Goal: Task Accomplishment & Management: Manage account settings

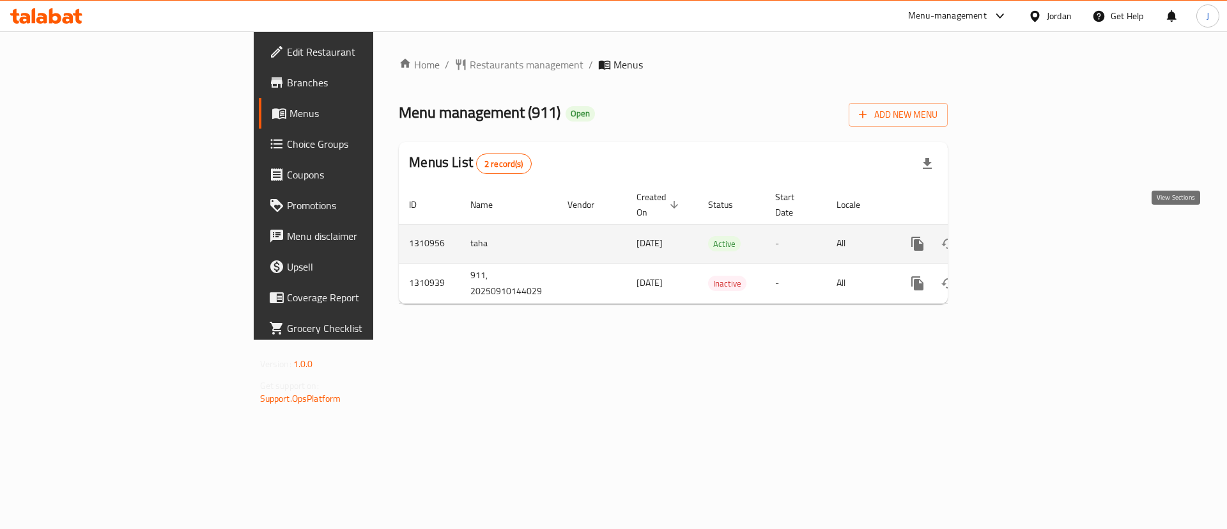
click at [1016, 238] on icon "enhanced table" at bounding box center [1010, 244] width 12 height 12
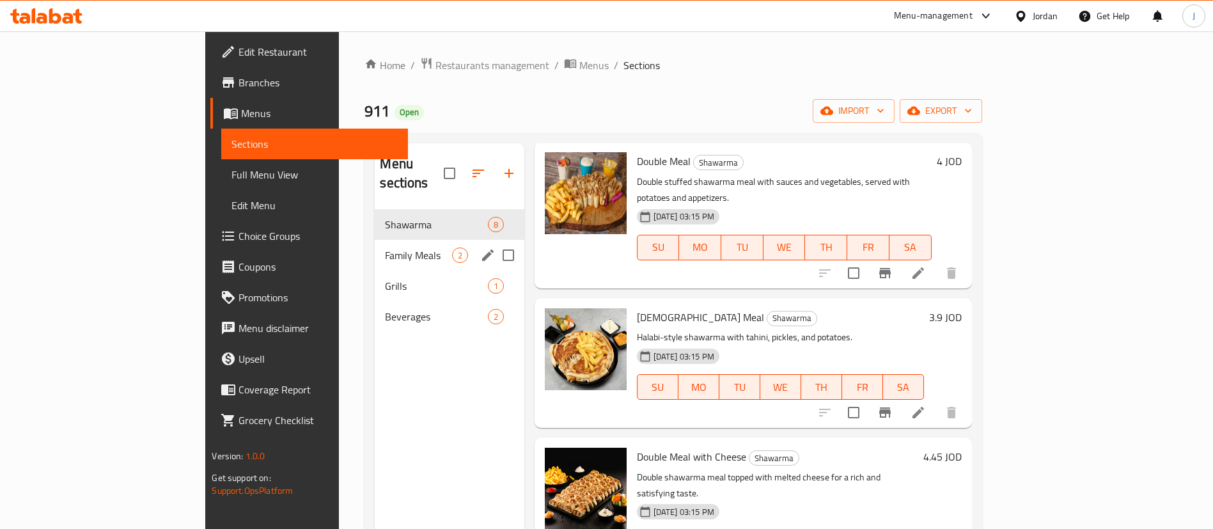
click at [385, 247] on span "Family Meals" at bounding box center [418, 254] width 66 height 15
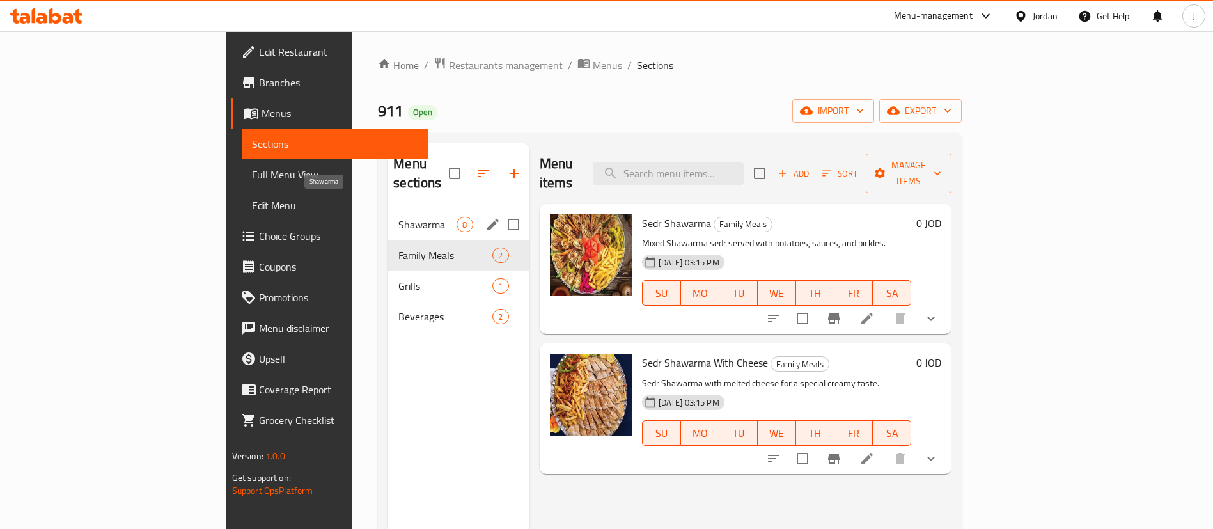
click at [398, 217] on span "Shawarma" at bounding box center [427, 224] width 58 height 15
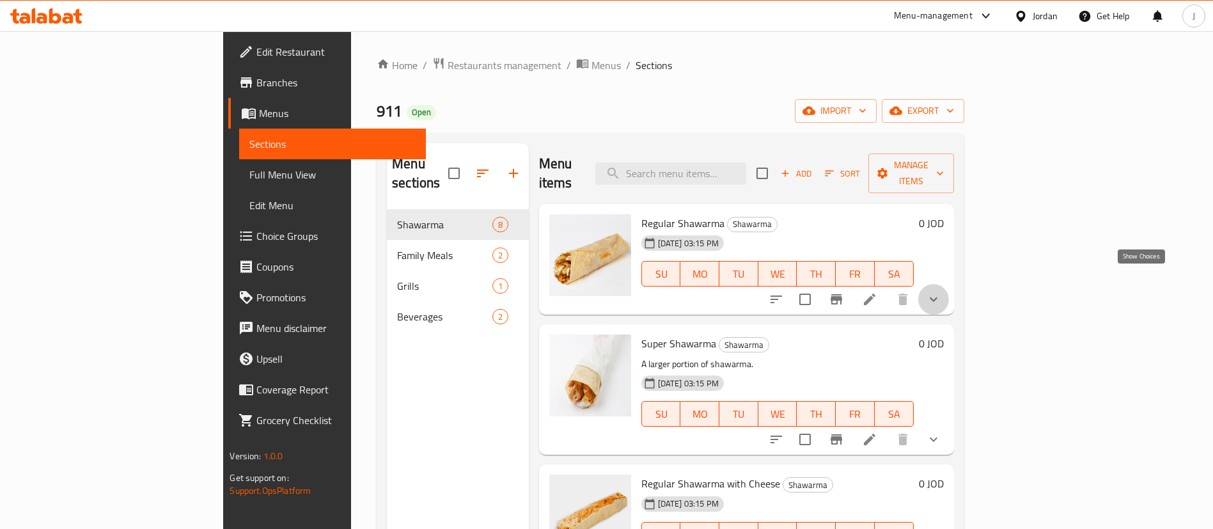
click at [941, 291] on icon "show more" at bounding box center [933, 298] width 15 height 15
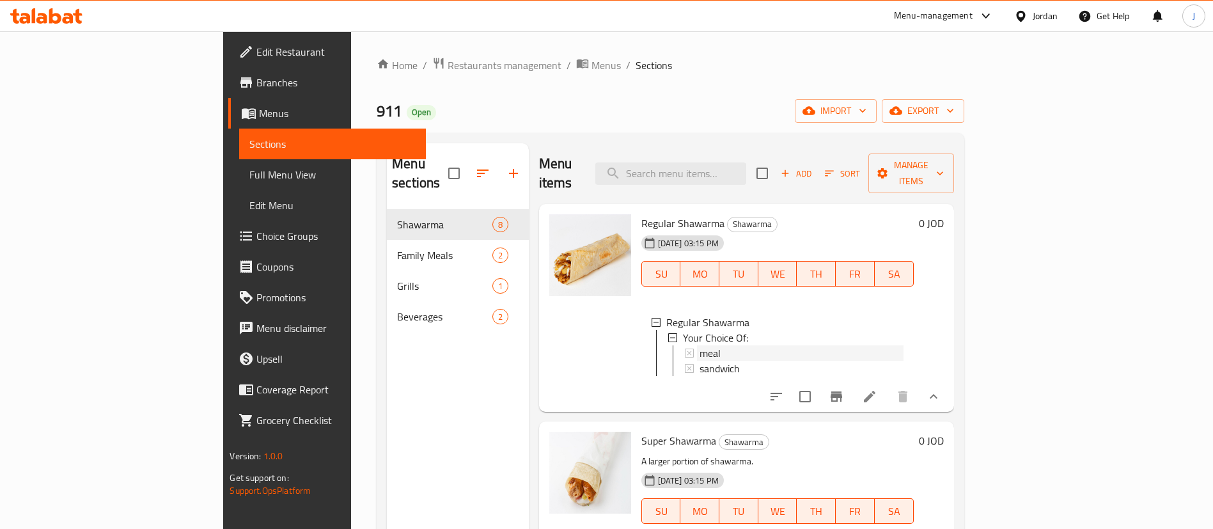
click at [699, 345] on div "meal" at bounding box center [801, 352] width 204 height 15
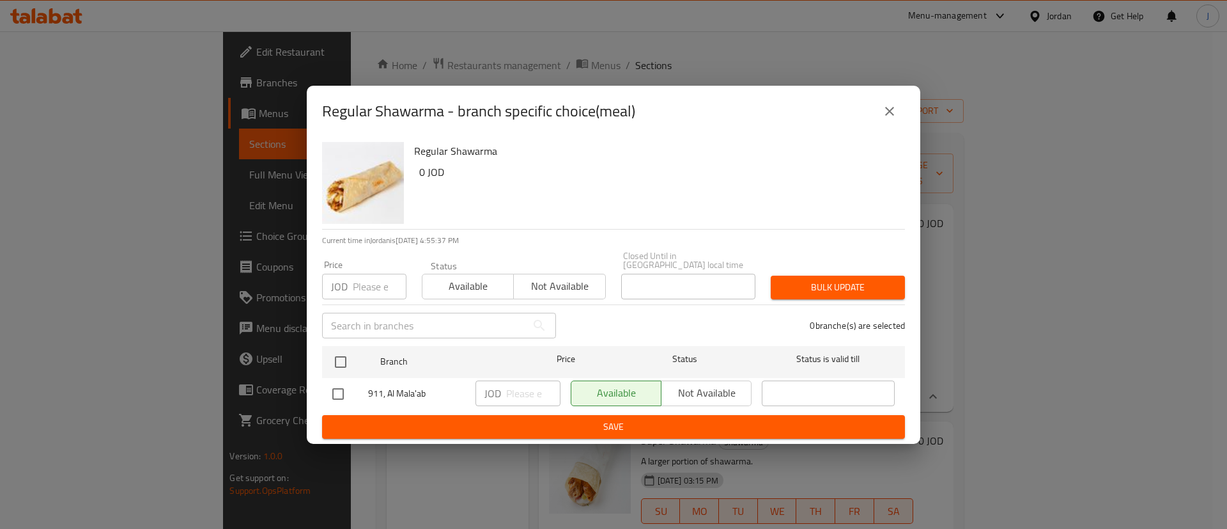
click at [895, 119] on icon "close" at bounding box center [889, 111] width 15 height 15
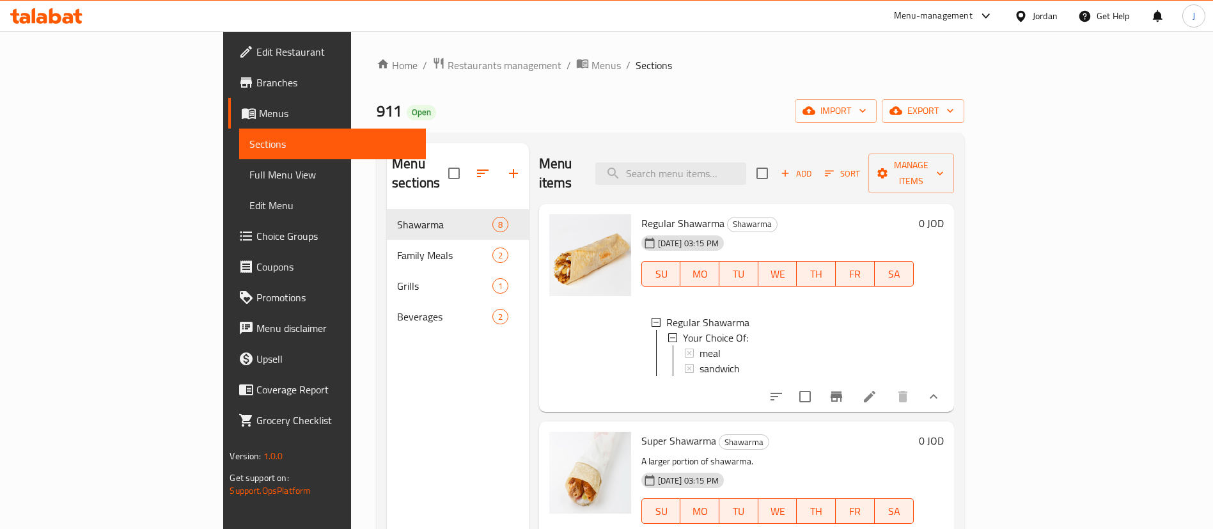
click at [877, 389] on icon at bounding box center [869, 396] width 15 height 15
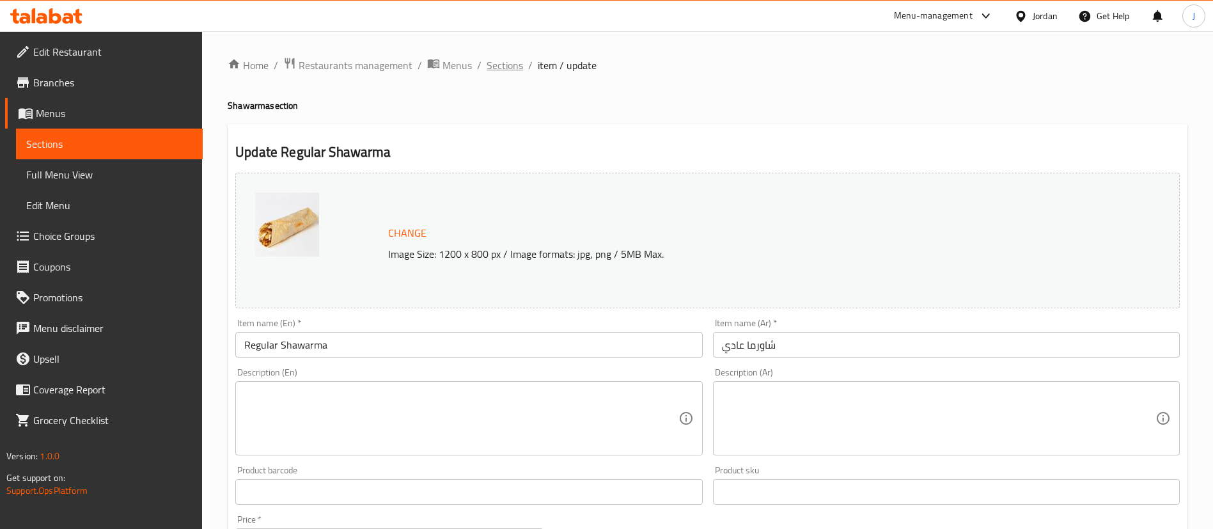
click at [500, 58] on span "Sections" at bounding box center [504, 65] width 36 height 15
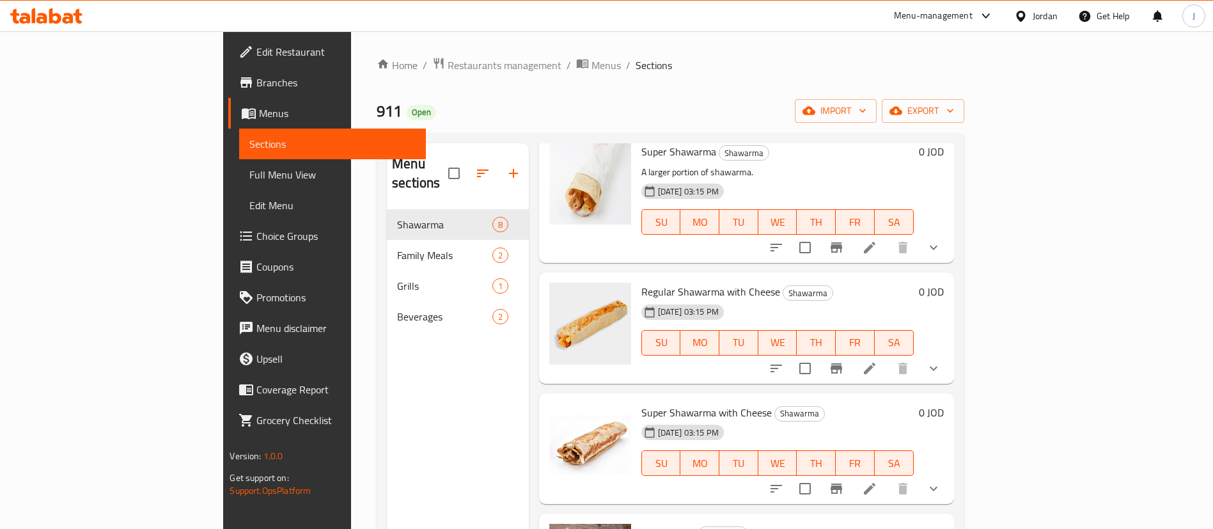
scroll to position [96, 0]
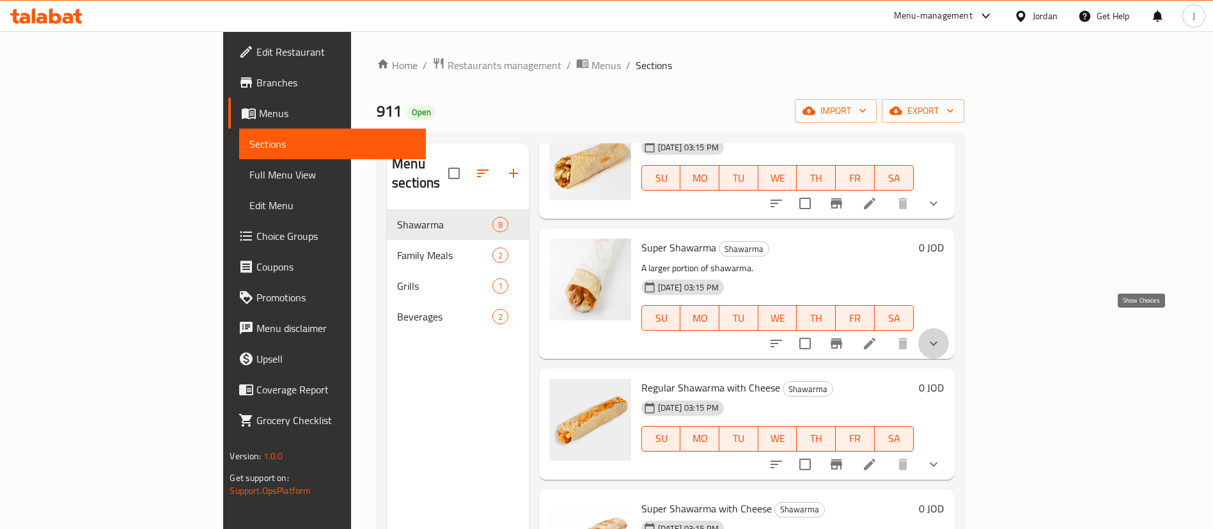
click at [941, 336] on icon "show more" at bounding box center [933, 343] width 15 height 15
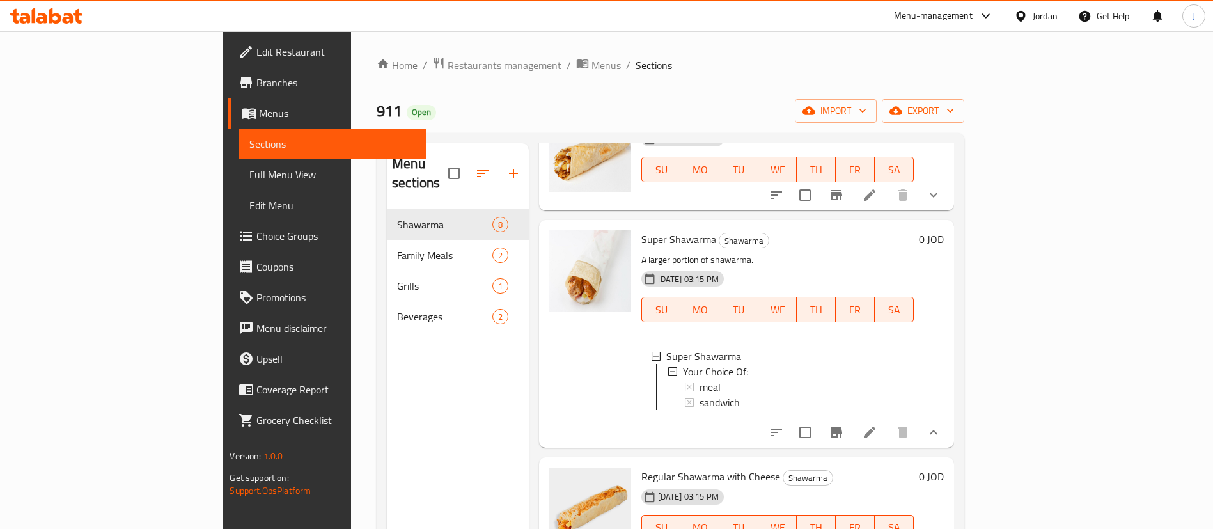
scroll to position [0, 0]
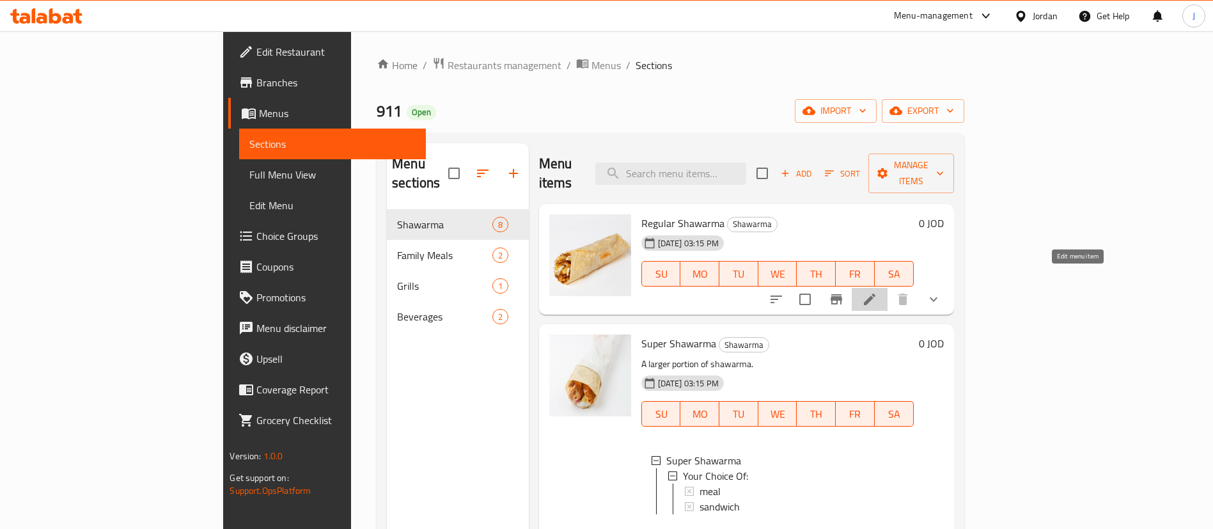
click at [877, 291] on icon at bounding box center [869, 298] width 15 height 15
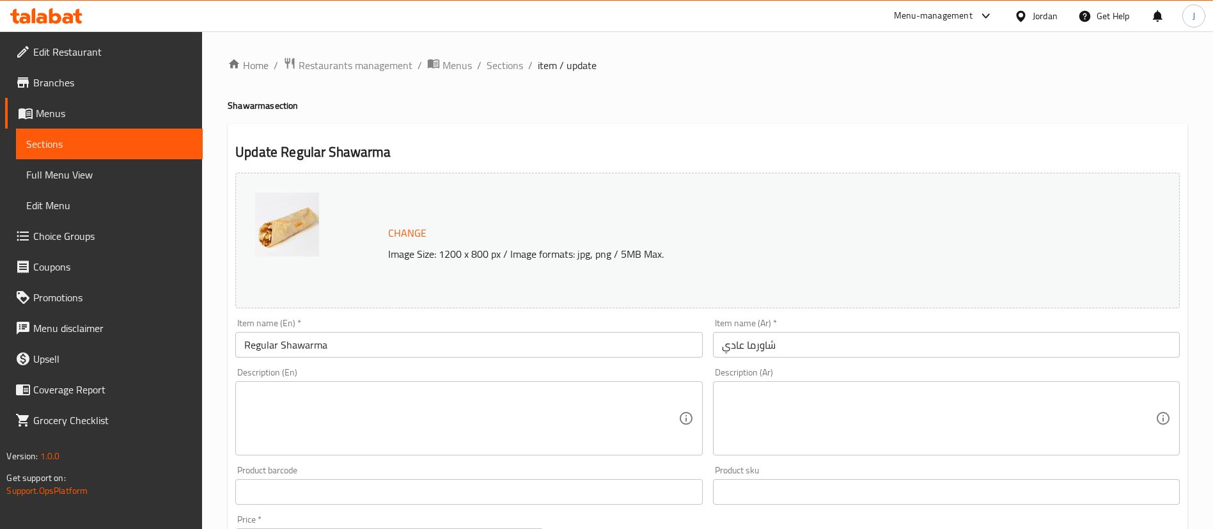
scroll to position [422, 0]
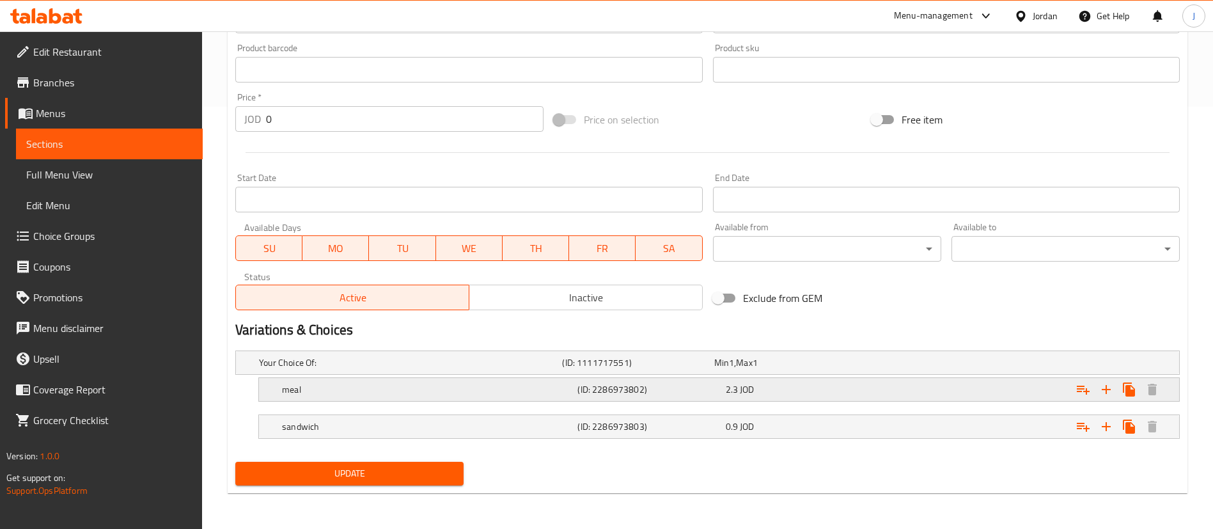
click at [919, 379] on div "Expand" at bounding box center [1018, 389] width 295 height 28
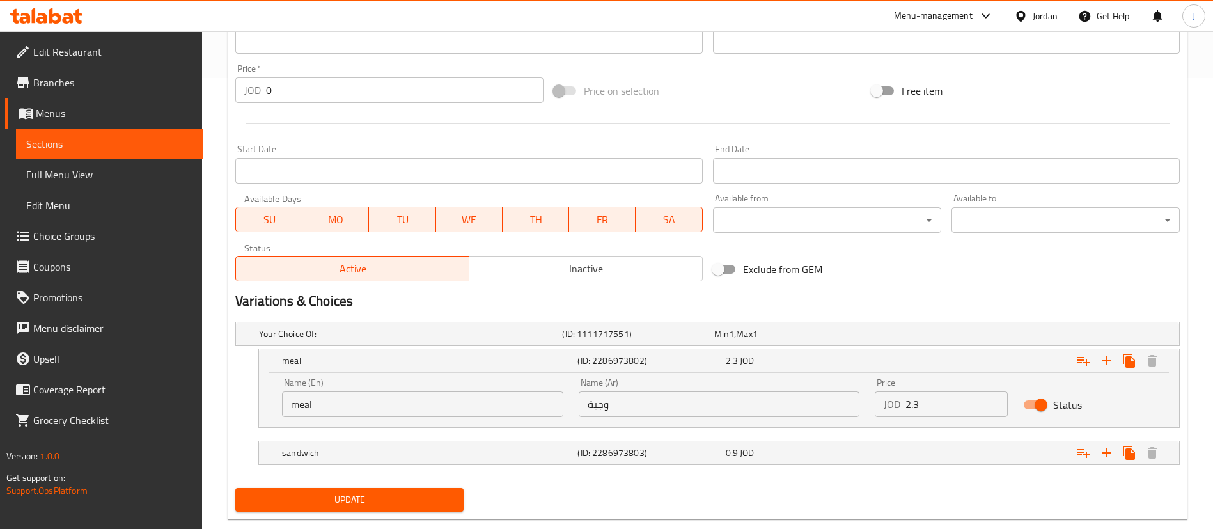
scroll to position [477, 0]
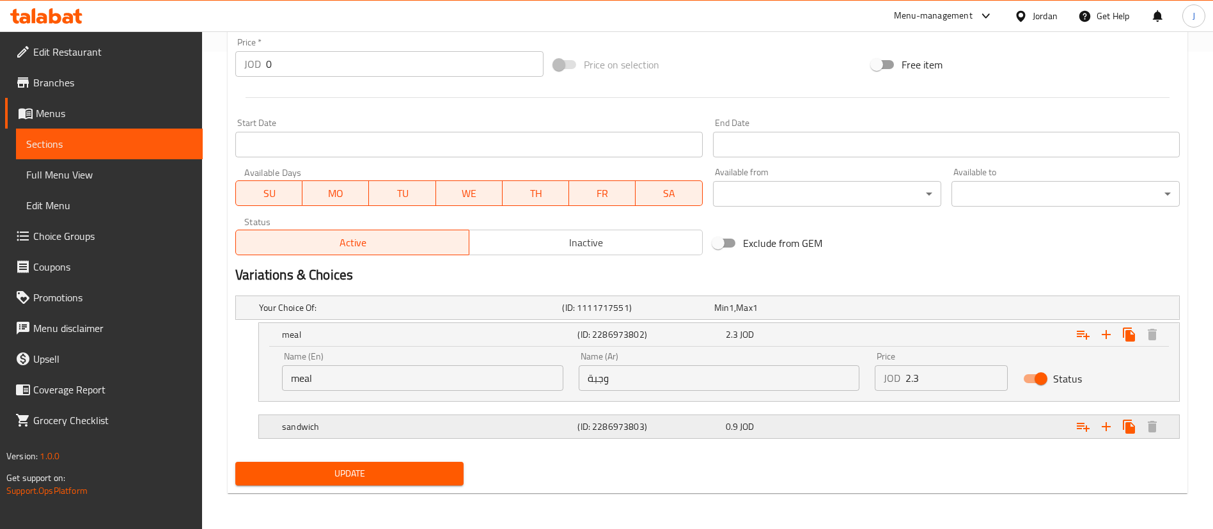
click at [814, 435] on div "sandwich (ID: 2286973803) 0.9 JOD" at bounding box center [722, 426] width 887 height 28
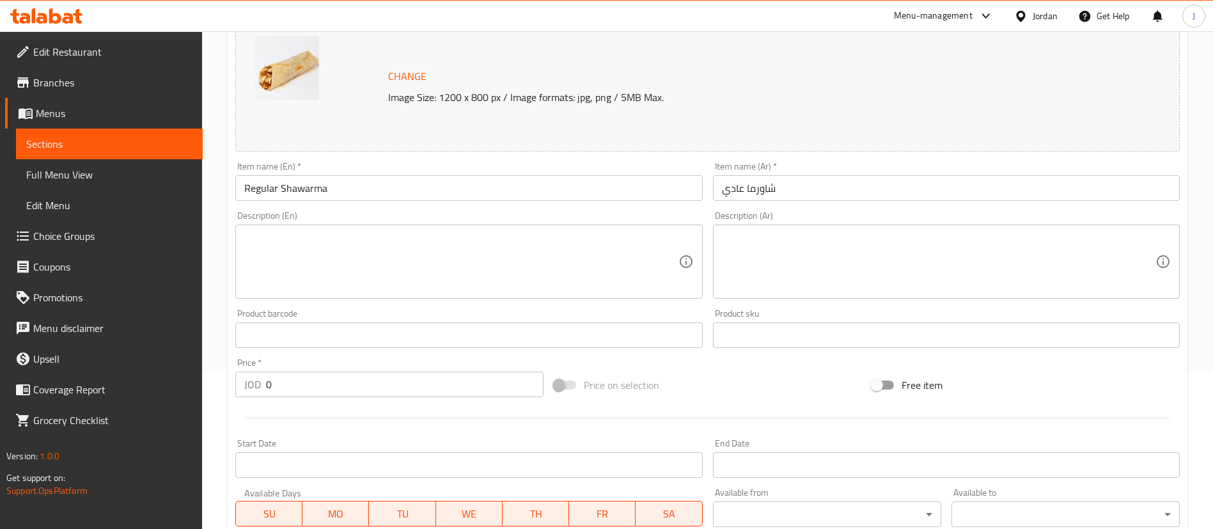
scroll to position [0, 0]
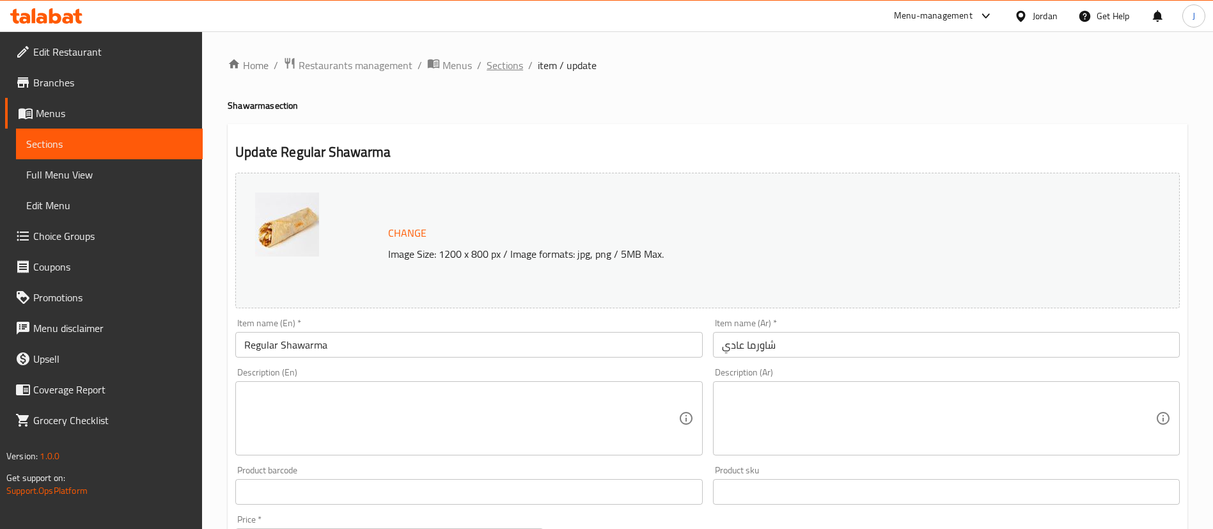
click at [513, 61] on span "Sections" at bounding box center [504, 65] width 36 height 15
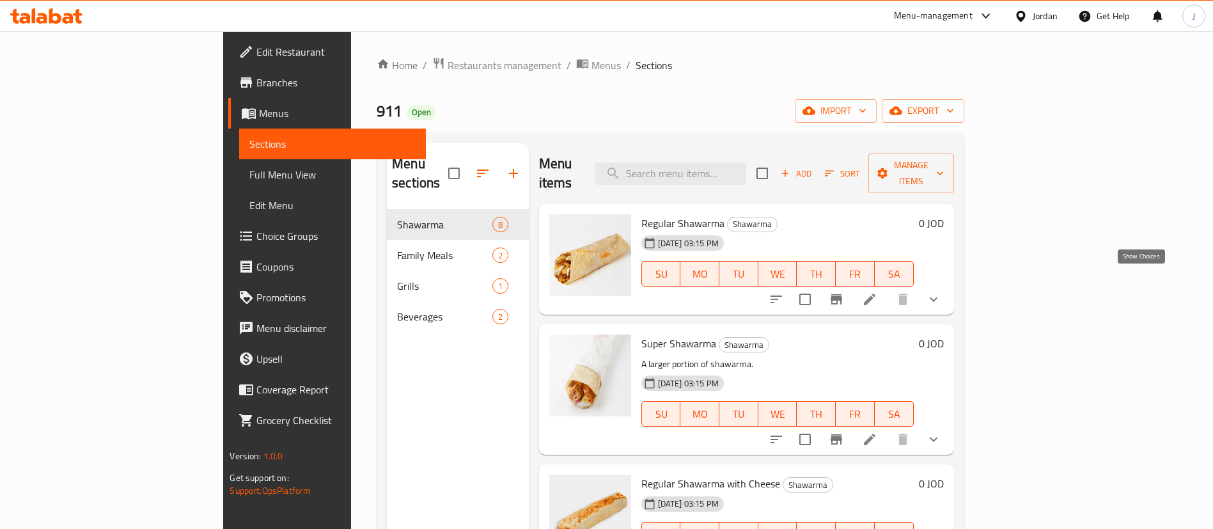
click at [941, 291] on icon "show more" at bounding box center [933, 298] width 15 height 15
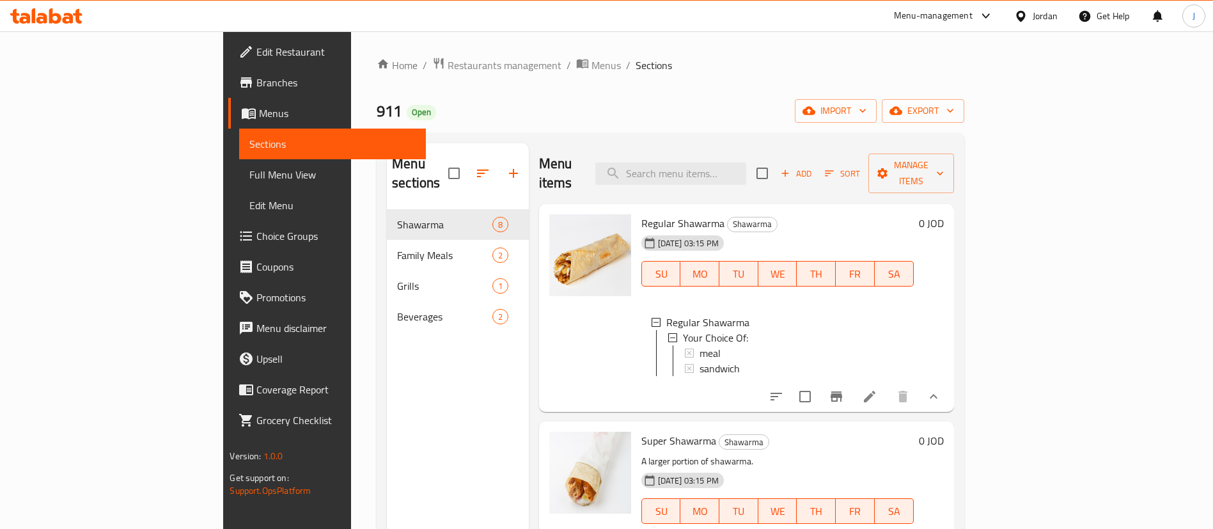
scroll to position [2, 0]
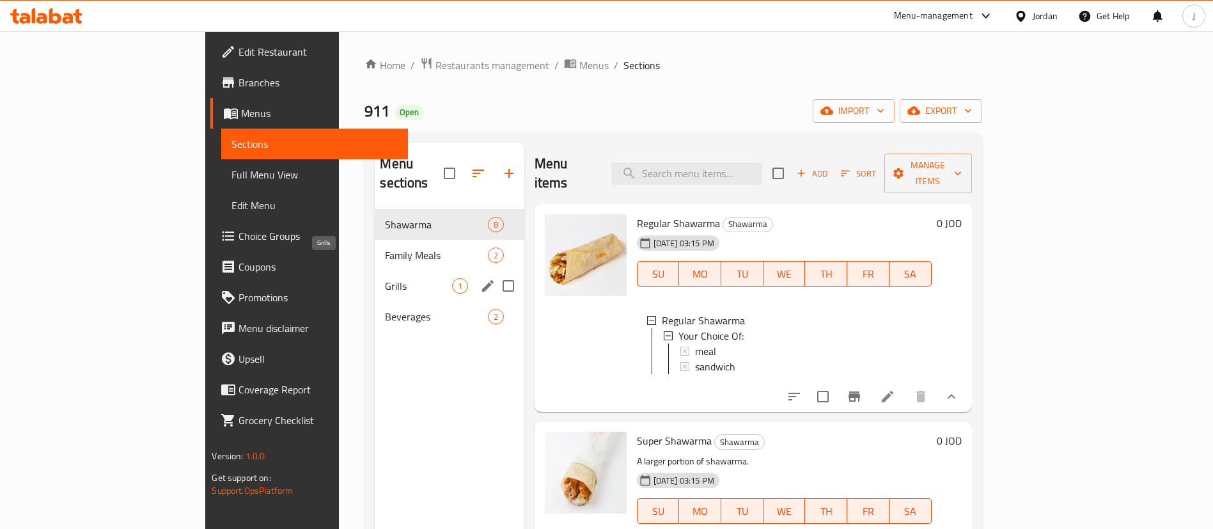
click at [385, 278] on span "Grills" at bounding box center [418, 285] width 66 height 15
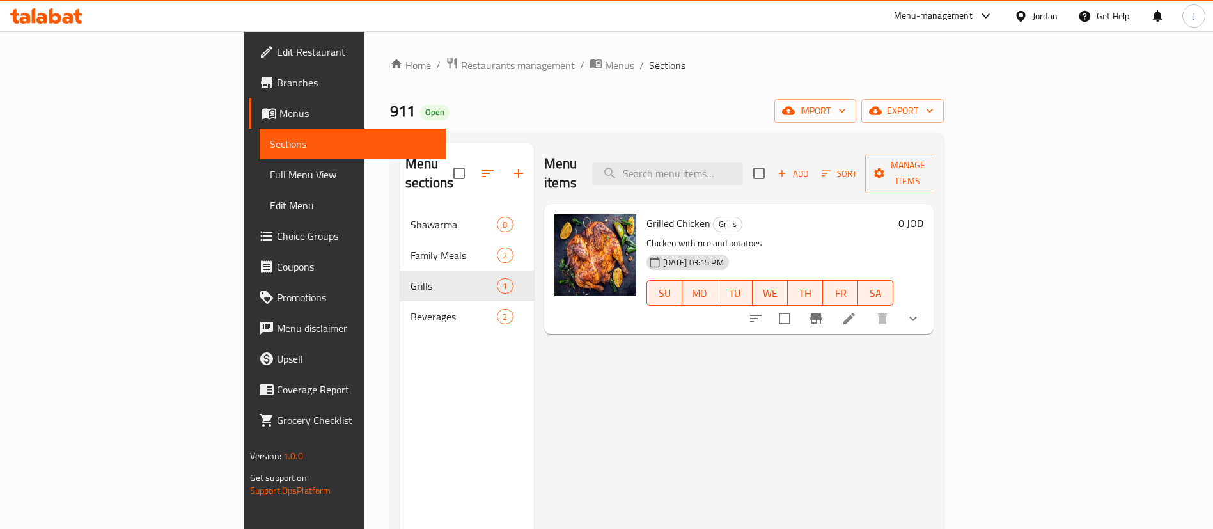
click at [928, 303] on button "show more" at bounding box center [912, 318] width 31 height 31
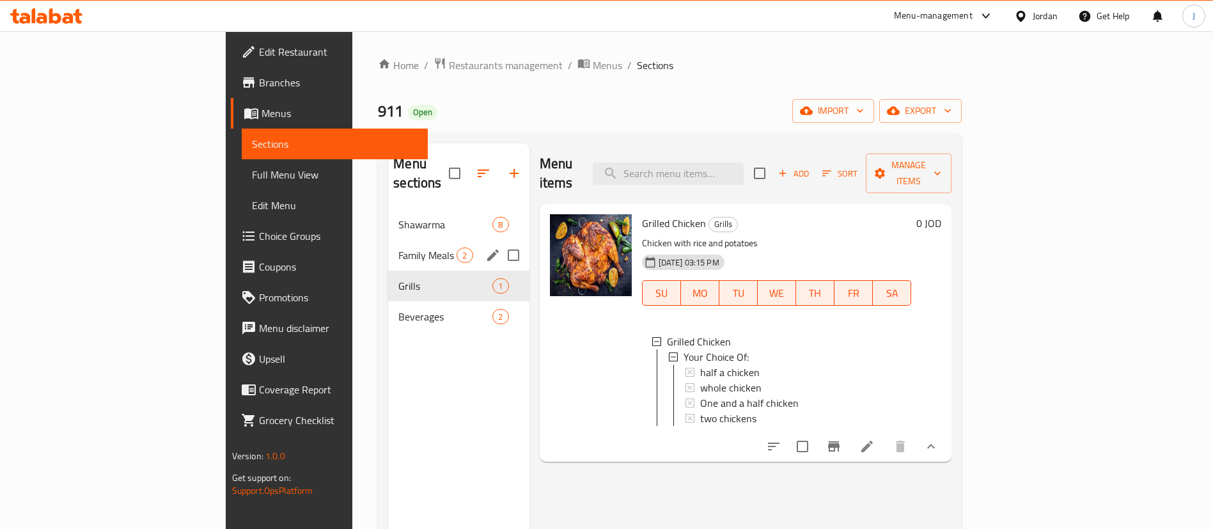
click at [388, 245] on div "Family Meals 2" at bounding box center [458, 255] width 141 height 31
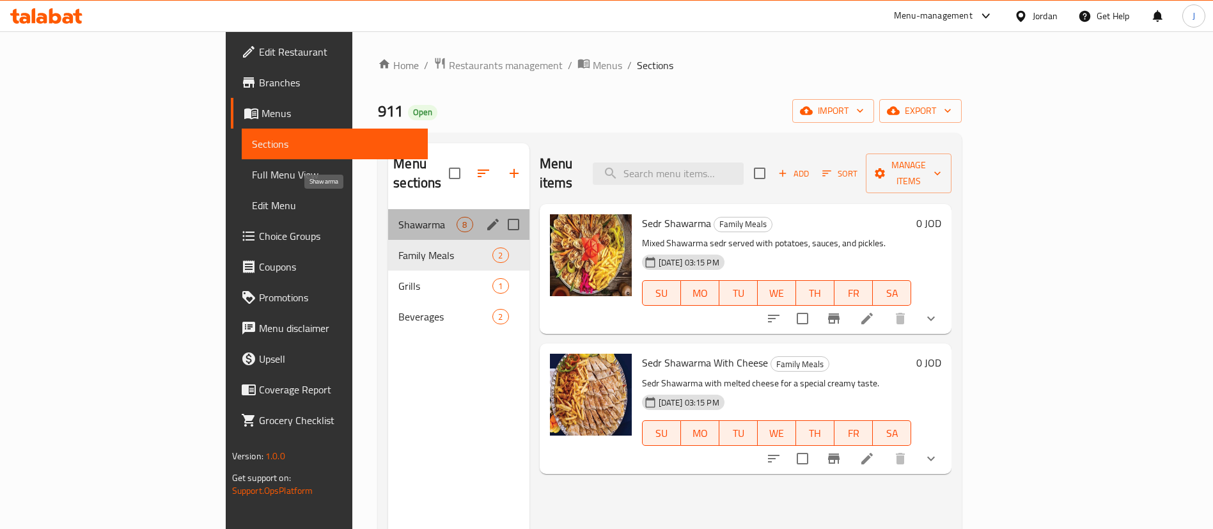
click at [398, 217] on span "Shawarma" at bounding box center [427, 224] width 58 height 15
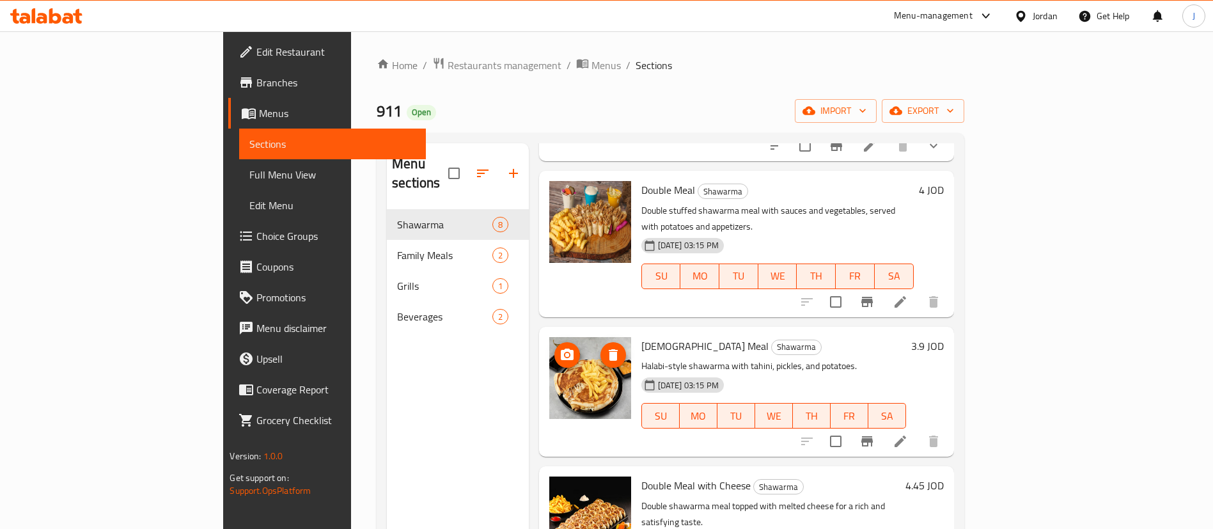
scroll to position [563, 0]
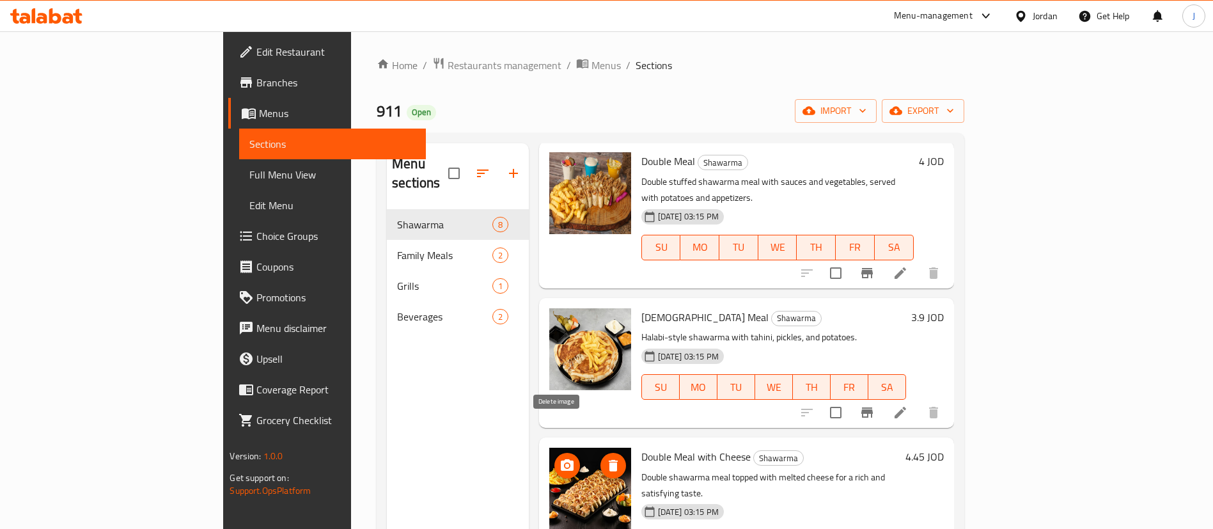
click at [608, 460] on icon "delete image" at bounding box center [612, 466] width 9 height 12
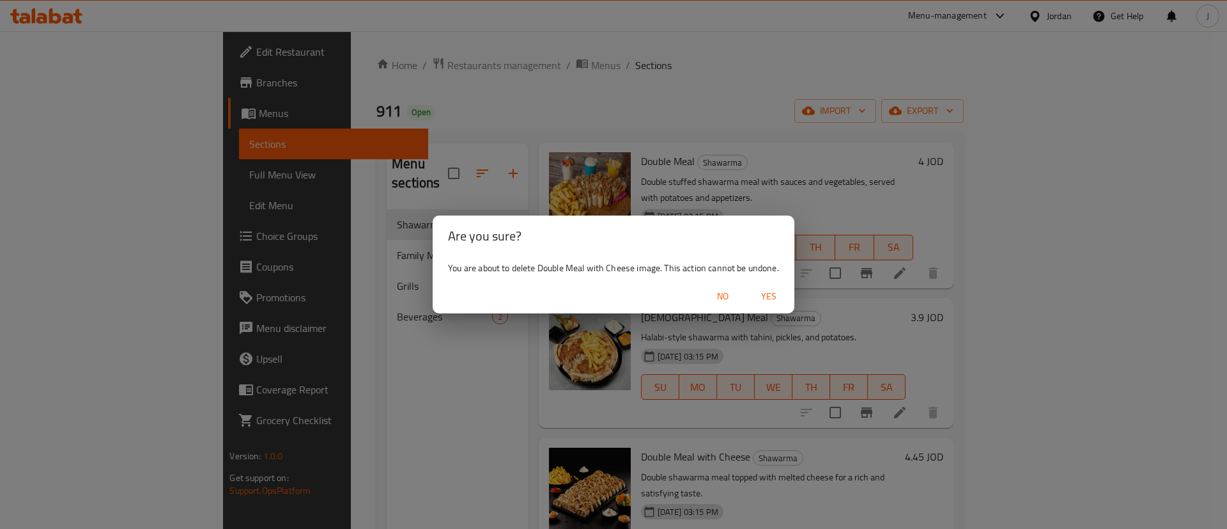
click at [773, 292] on span "Yes" at bounding box center [769, 296] width 31 height 16
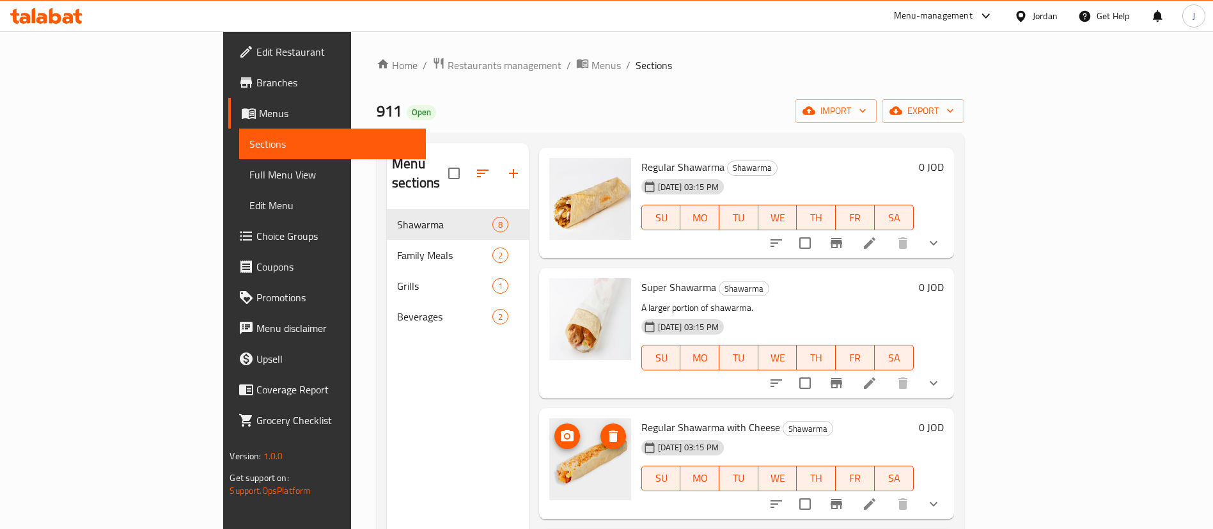
scroll to position [0, 0]
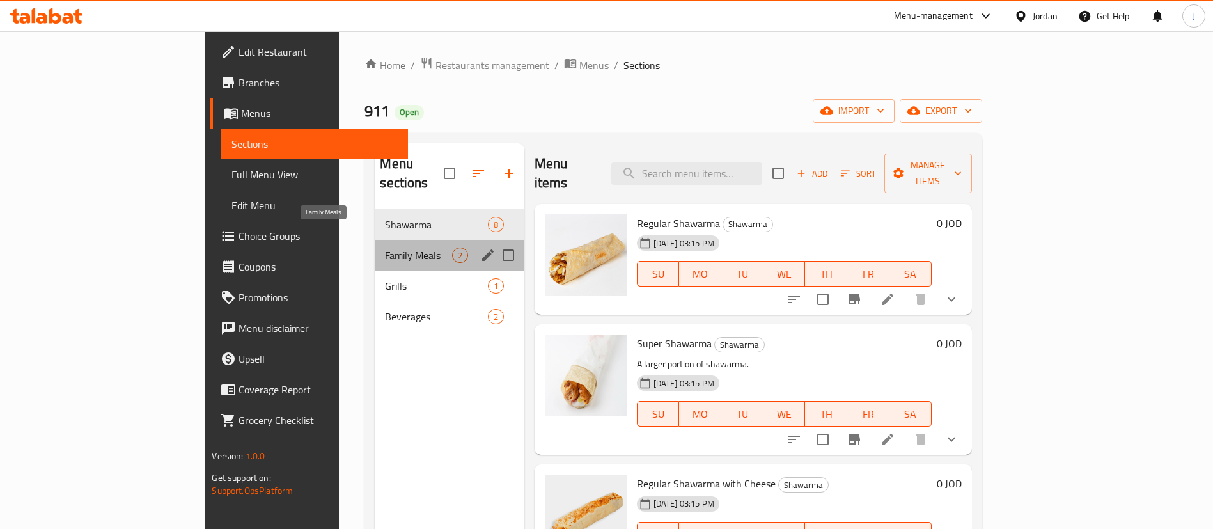
click at [385, 247] on span "Family Meals" at bounding box center [418, 254] width 66 height 15
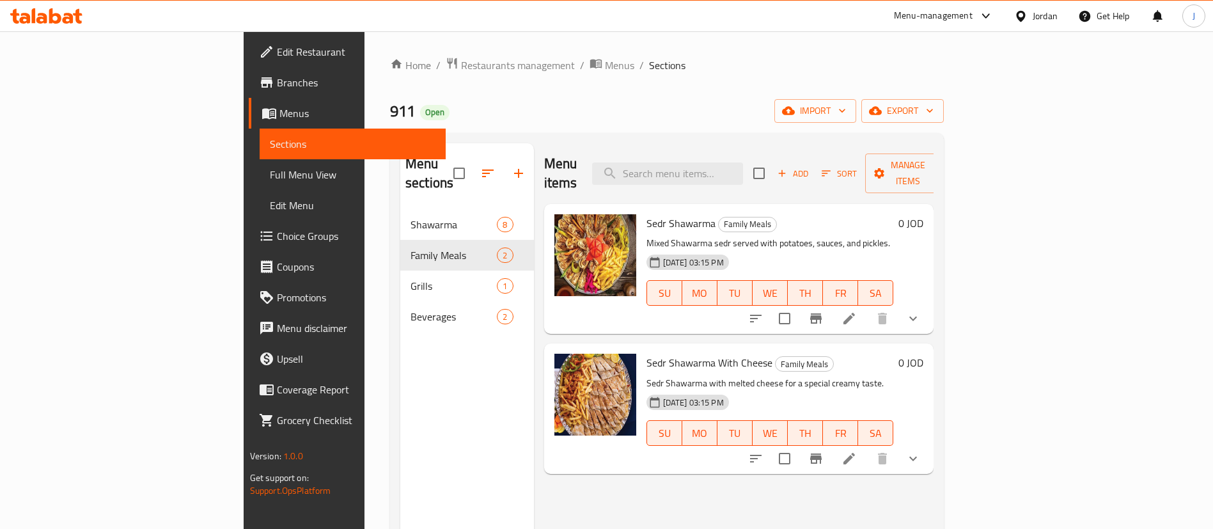
click at [920, 311] on icon "show more" at bounding box center [912, 318] width 15 height 15
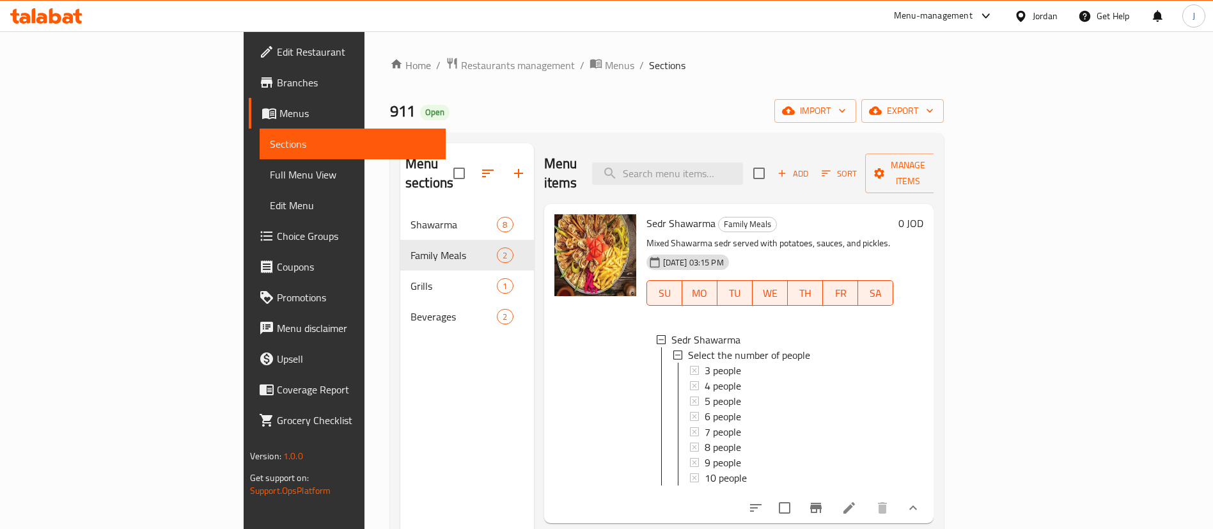
scroll to position [179, 0]
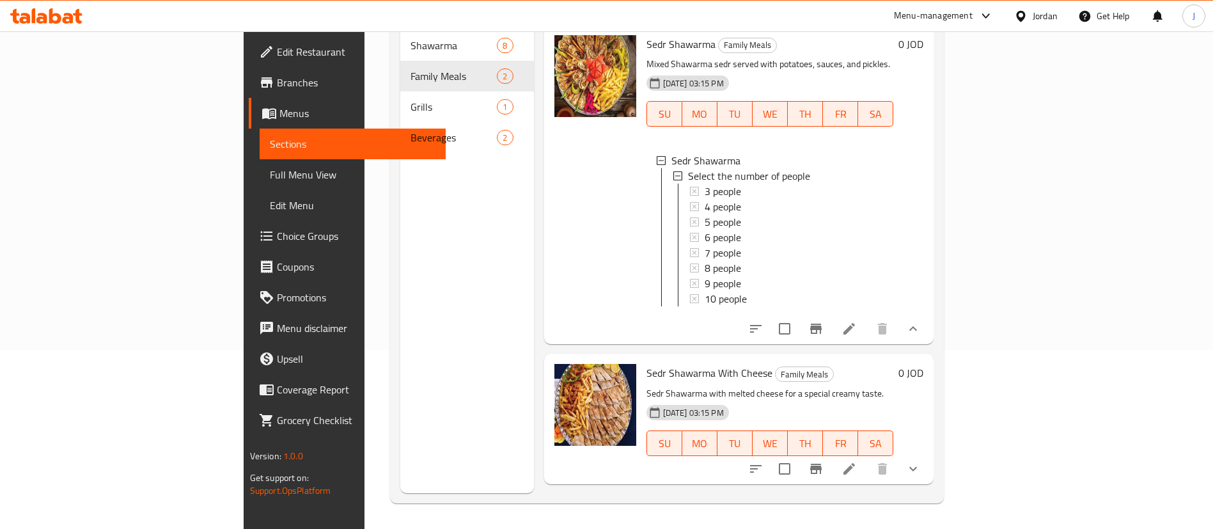
click at [920, 462] on icon "show more" at bounding box center [912, 468] width 15 height 15
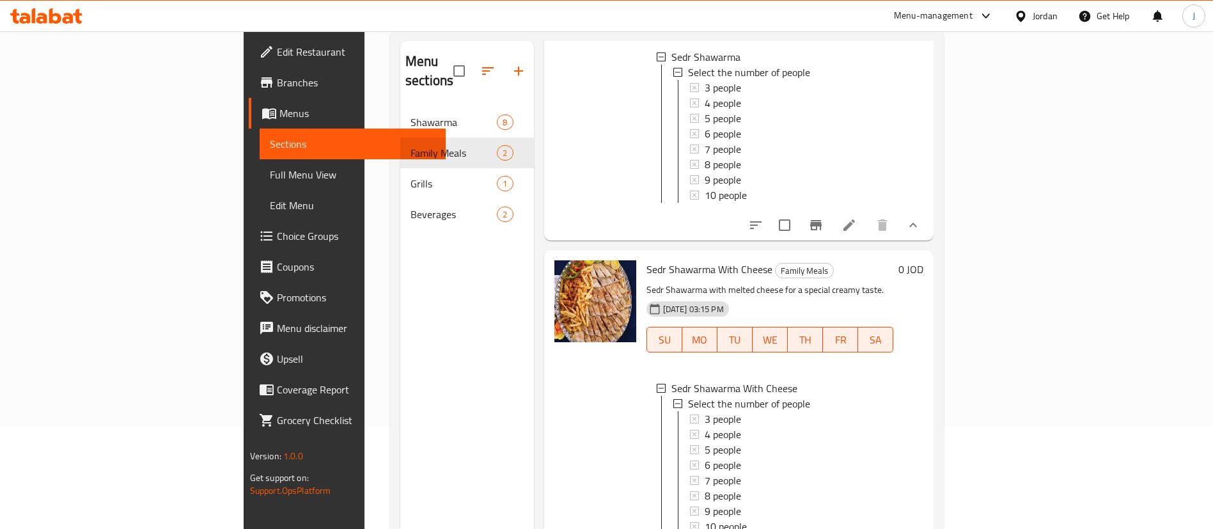
scroll to position [0, 0]
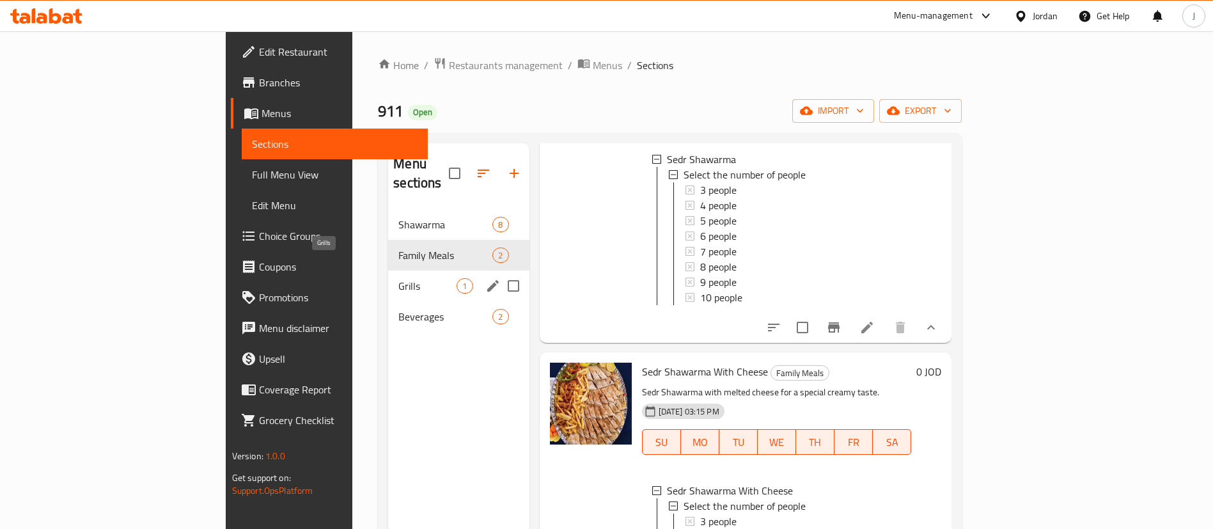
click at [398, 278] on span "Grills" at bounding box center [427, 285] width 58 height 15
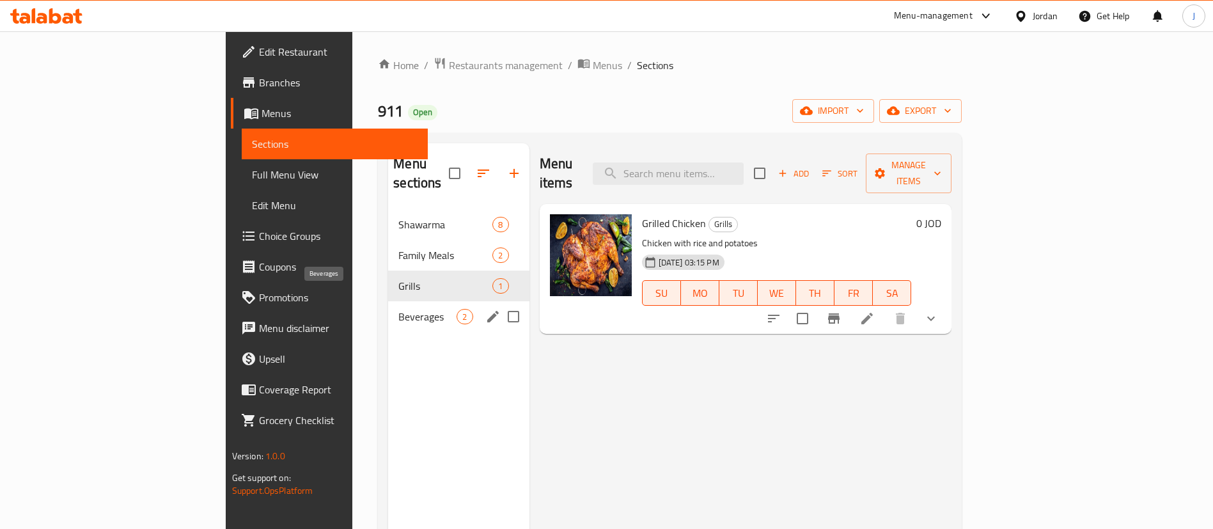
click at [398, 309] on span "Beverages" at bounding box center [427, 316] width 58 height 15
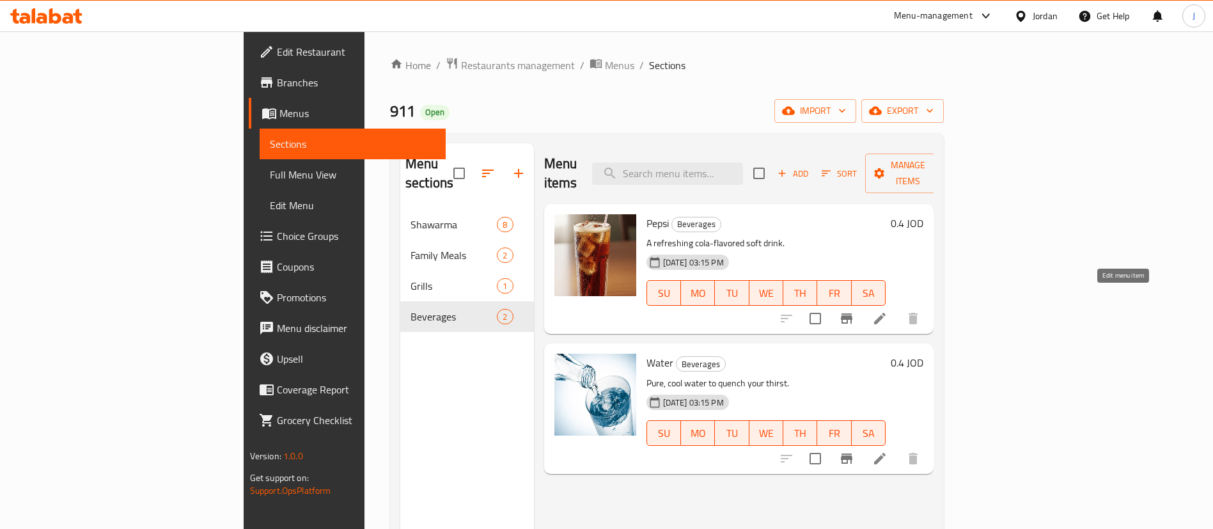
click at [887, 311] on icon at bounding box center [879, 318] width 15 height 15
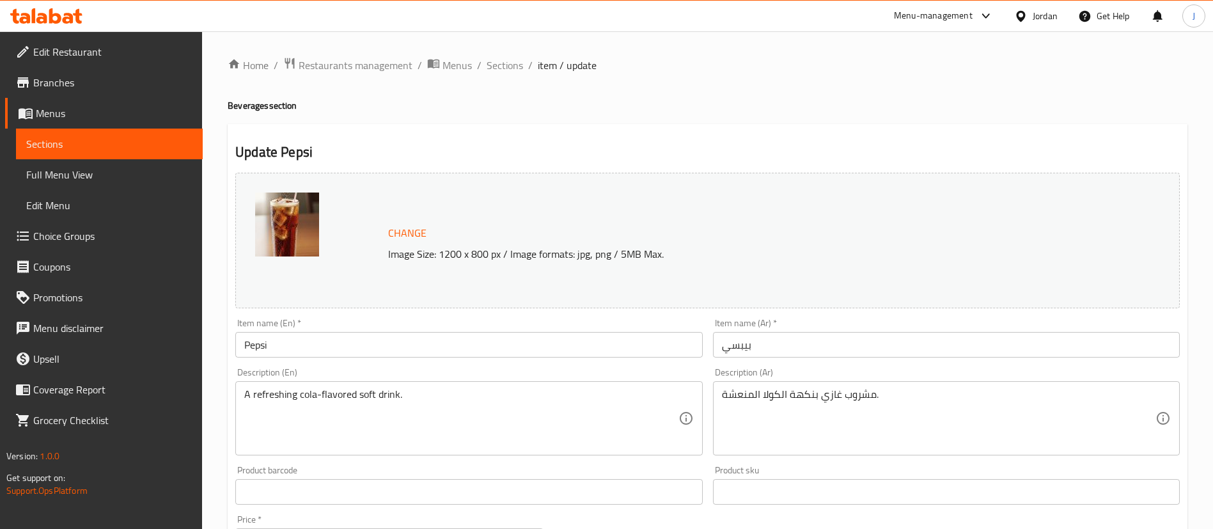
drag, startPoint x: 321, startPoint y: 346, endPoint x: 0, endPoint y: 371, distance: 321.8
click at [0, 371] on div "Edit Restaurant Branches Menus Sections Full Menu View Edit Menu Choice Groups …" at bounding box center [606, 476] width 1213 height 890
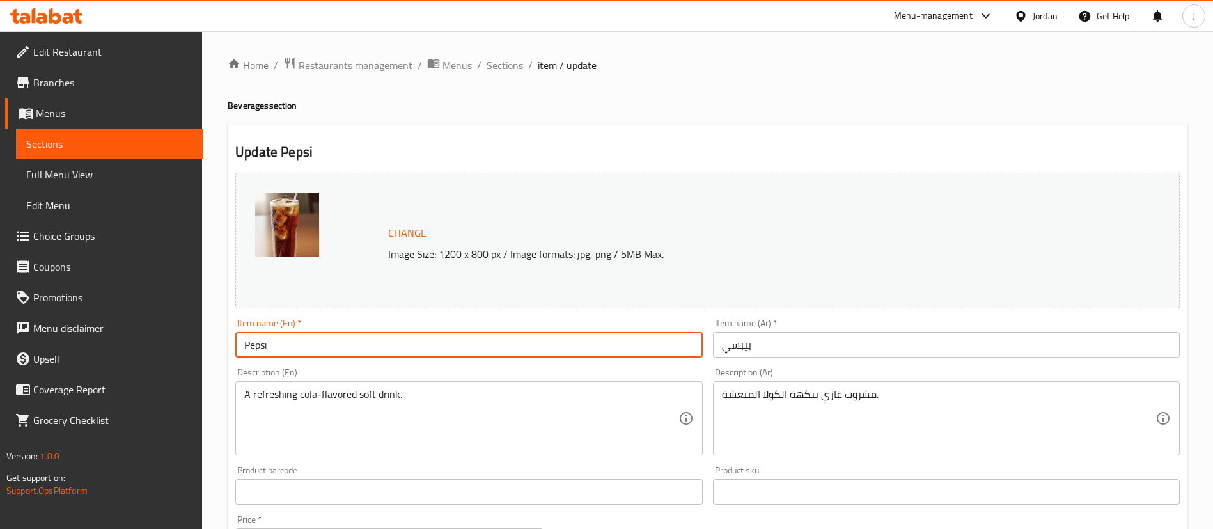
type input "K"
type input "Matrix cola"
click at [734, 343] on input "بيبسي" at bounding box center [946, 345] width 467 height 26
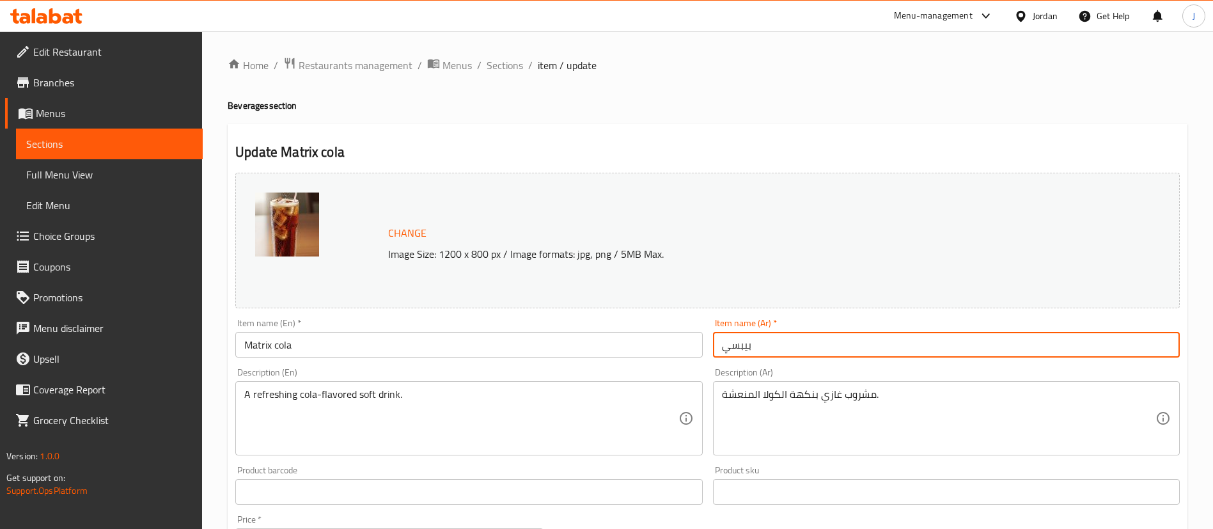
click at [734, 343] on input "بيبسي" at bounding box center [946, 345] width 467 height 26
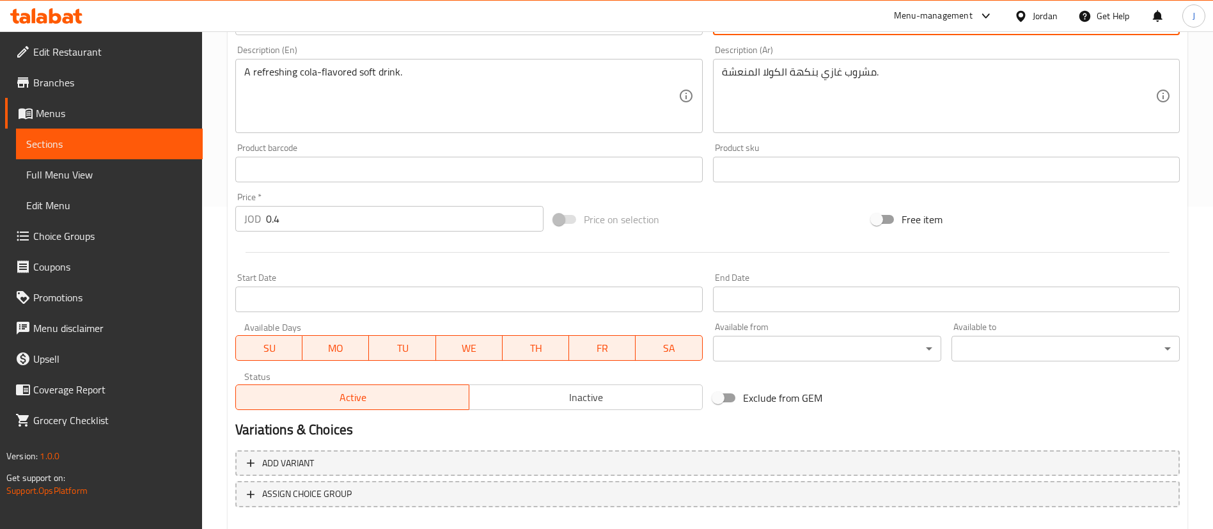
scroll to position [393, 0]
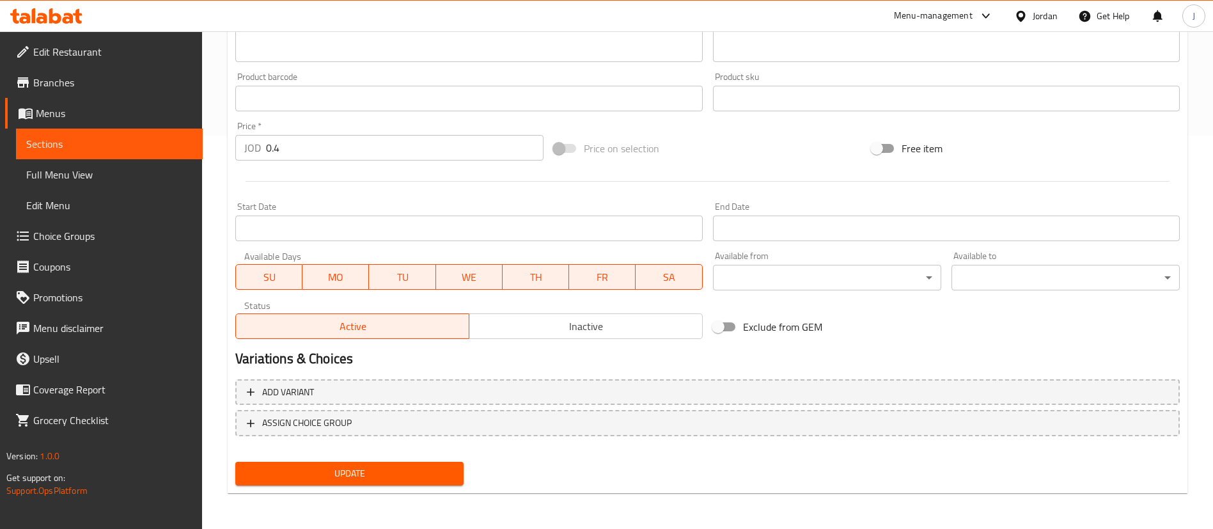
type input "ماتركس كولا"
click at [370, 472] on span "Update" at bounding box center [349, 473] width 208 height 16
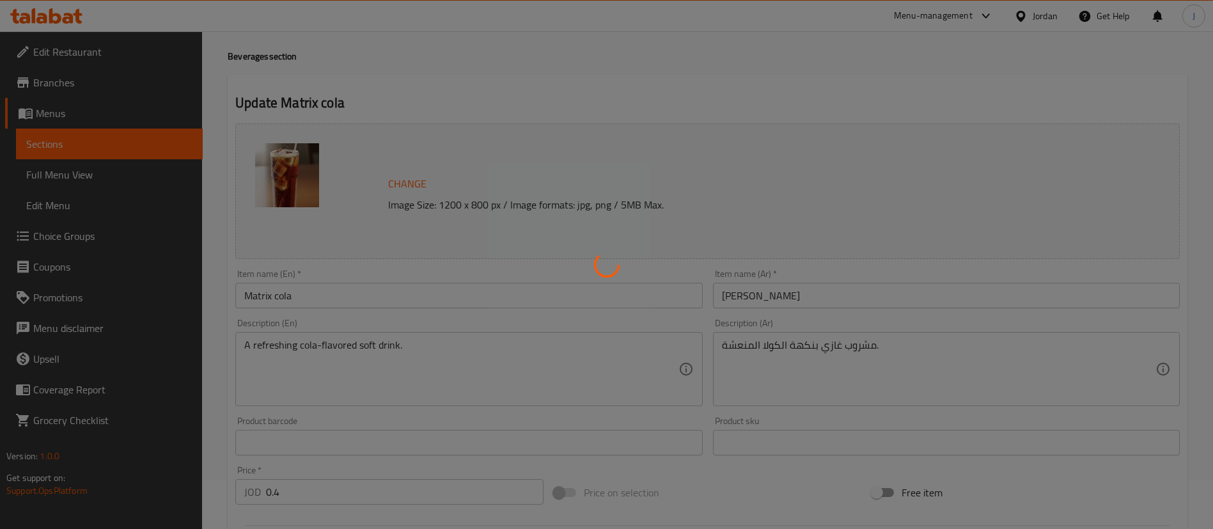
scroll to position [0, 0]
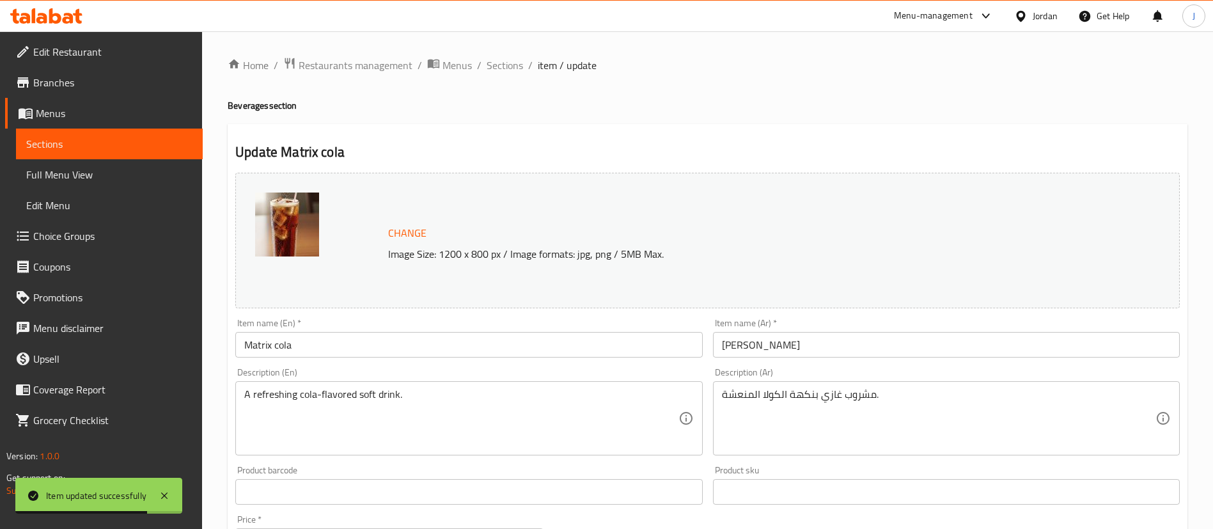
click at [272, 212] on img at bounding box center [287, 224] width 64 height 64
click at [489, 66] on span "Sections" at bounding box center [504, 65] width 36 height 15
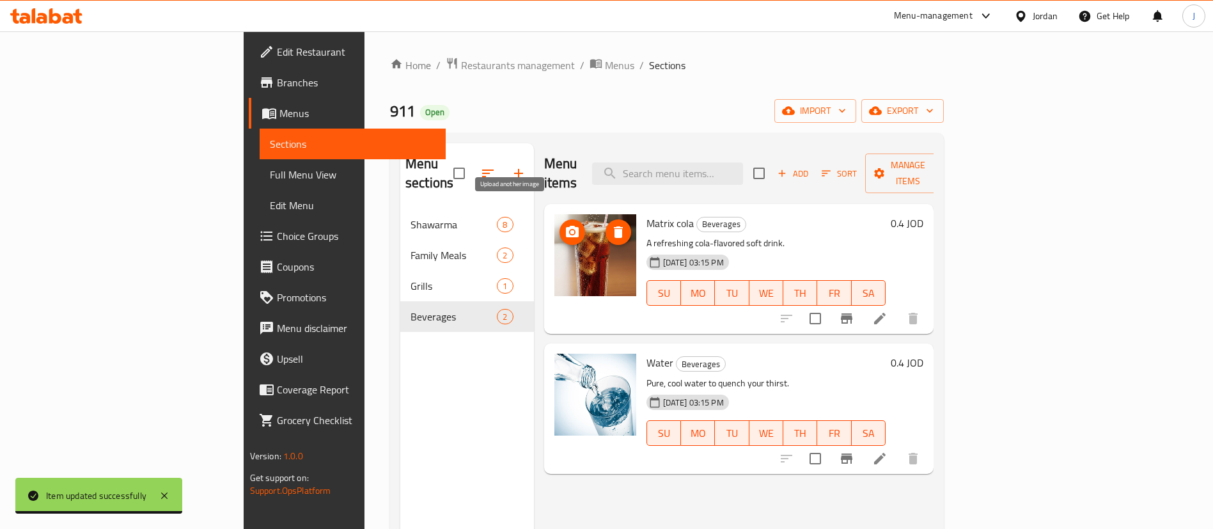
click at [559, 219] on button "upload picture" at bounding box center [572, 232] width 26 height 26
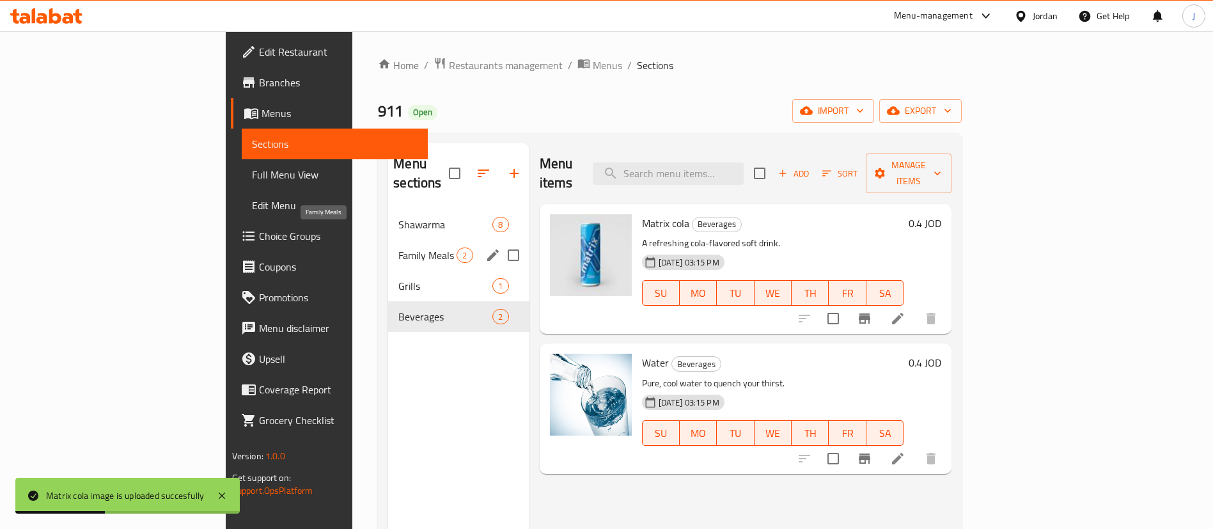
click at [398, 247] on span "Family Meals" at bounding box center [427, 254] width 58 height 15
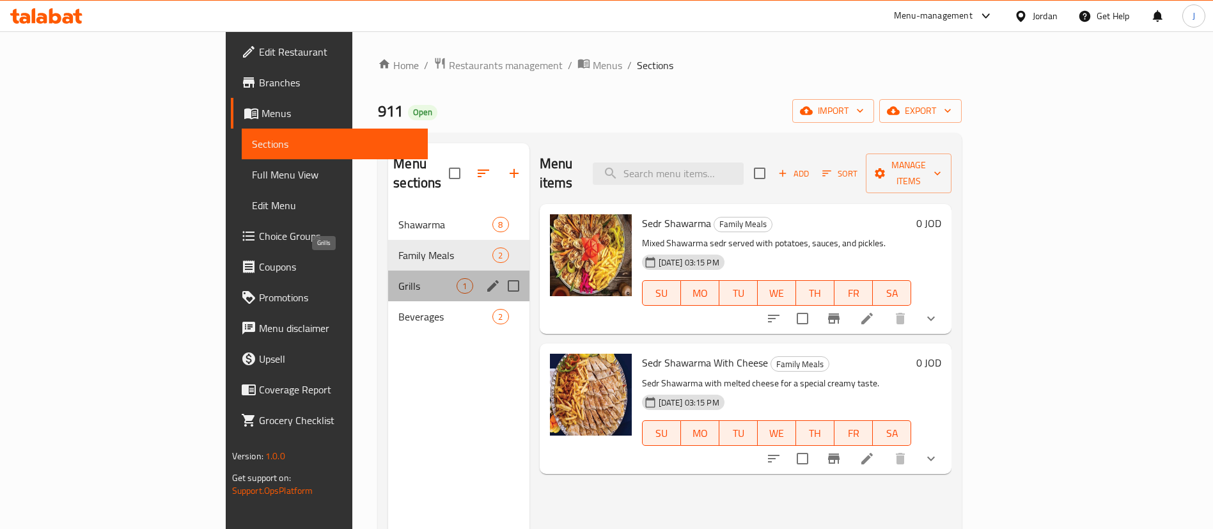
click at [398, 278] on span "Grills" at bounding box center [427, 285] width 58 height 15
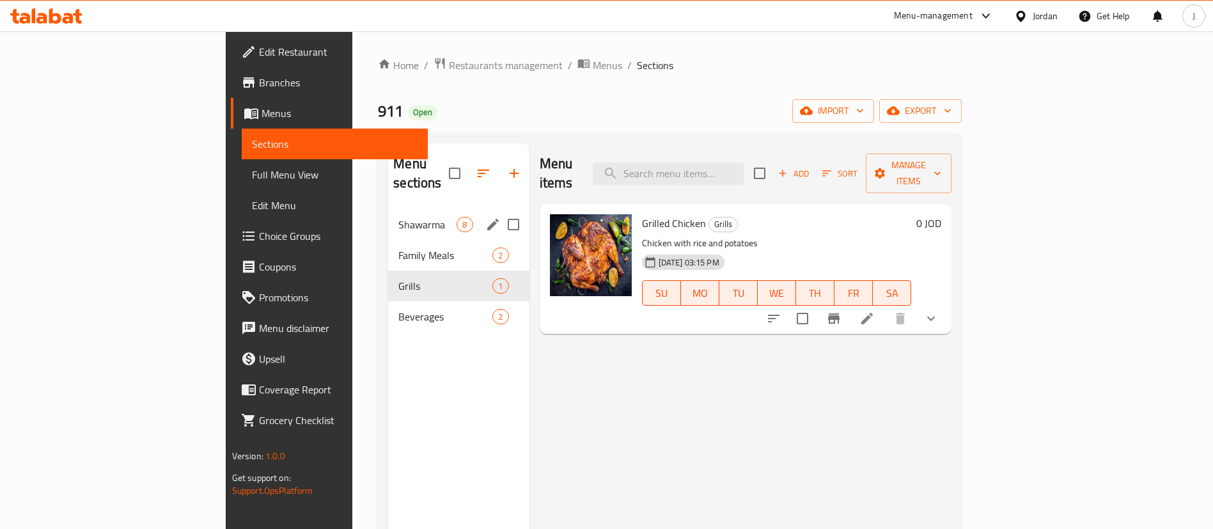
click at [388, 217] on div "Shawarma 8" at bounding box center [458, 224] width 141 height 31
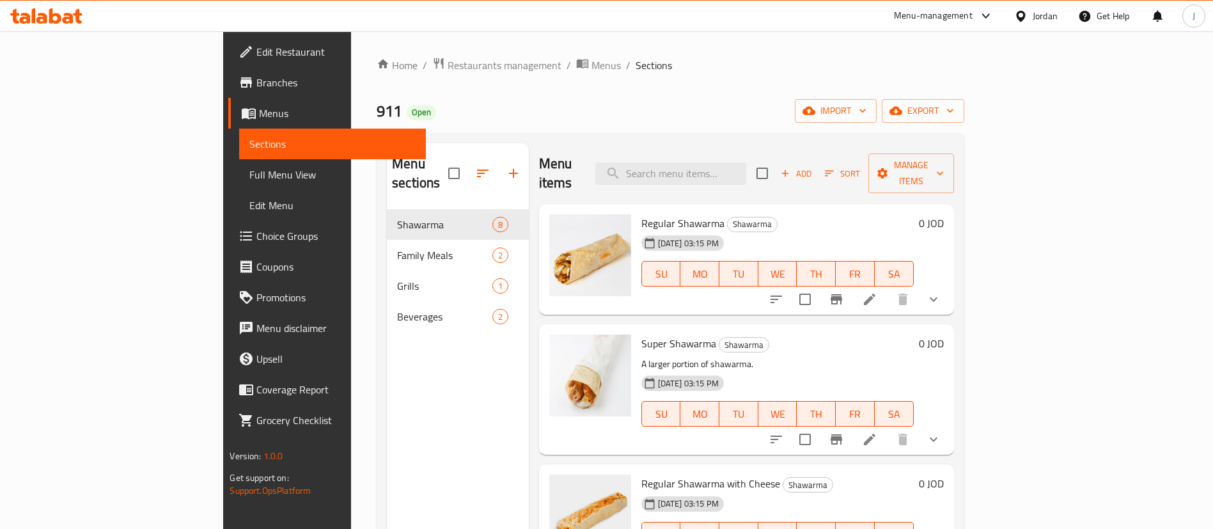
drag, startPoint x: 62, startPoint y: 82, endPoint x: 224, endPoint y: 200, distance: 200.9
click at [256, 81] on span "Branches" at bounding box center [335, 82] width 159 height 15
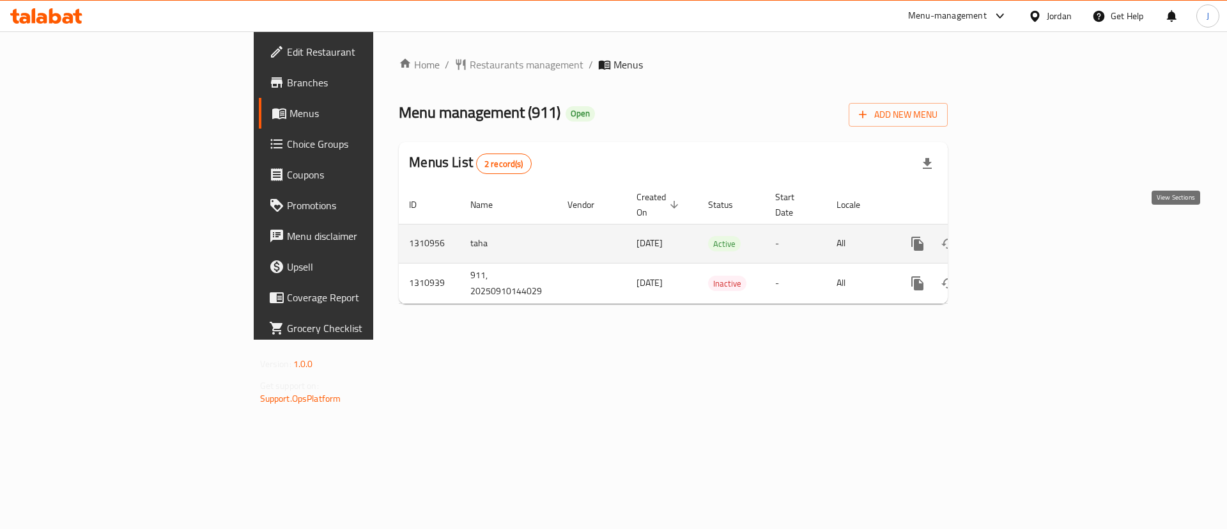
click at [1025, 237] on link "enhanced table" at bounding box center [1010, 243] width 31 height 31
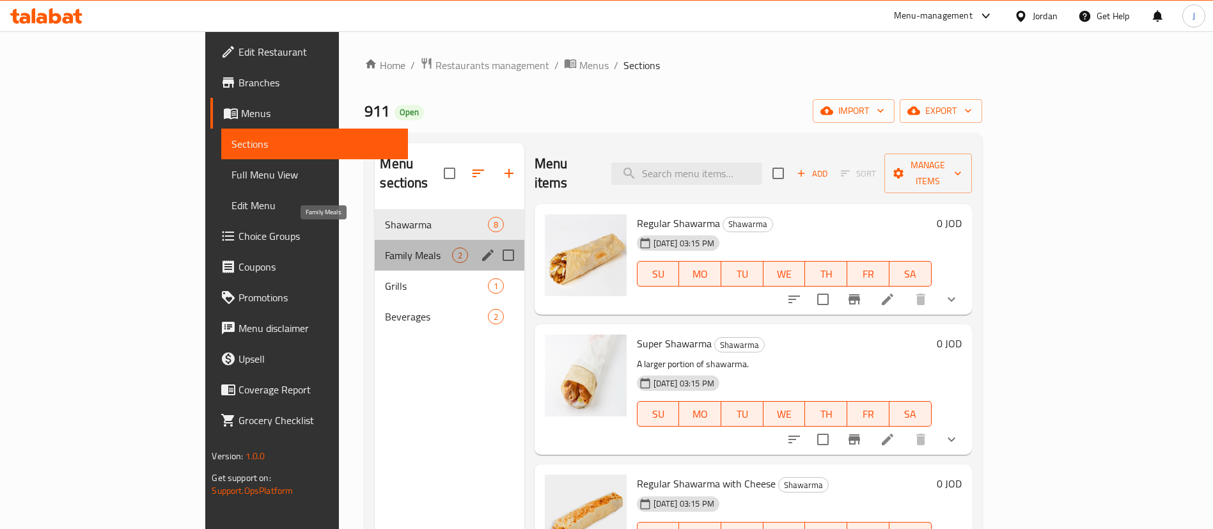
click at [385, 247] on span "Family Meals" at bounding box center [418, 254] width 66 height 15
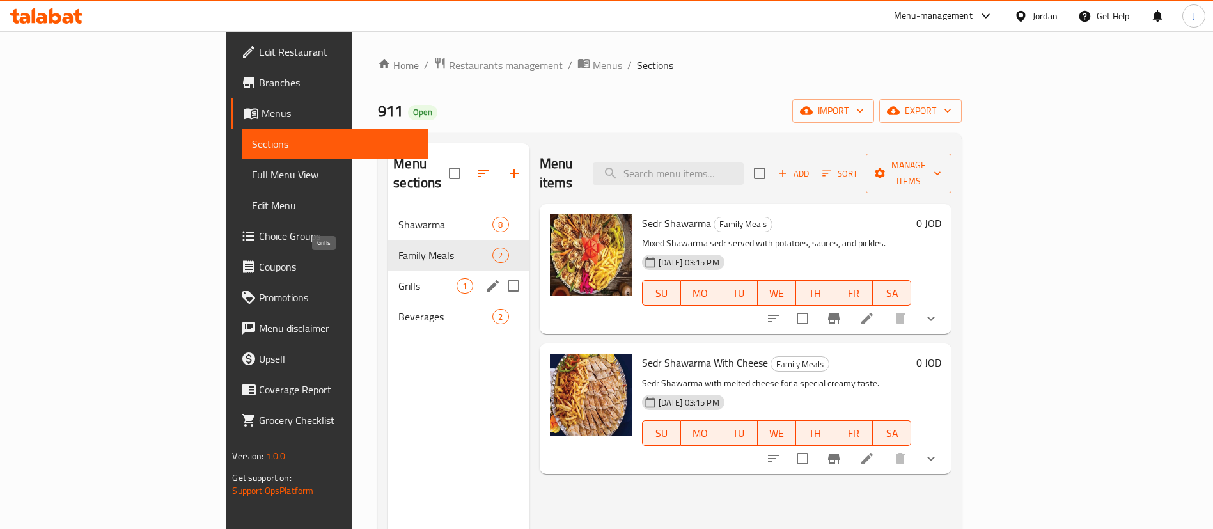
click at [398, 278] on span "Grills" at bounding box center [427, 285] width 58 height 15
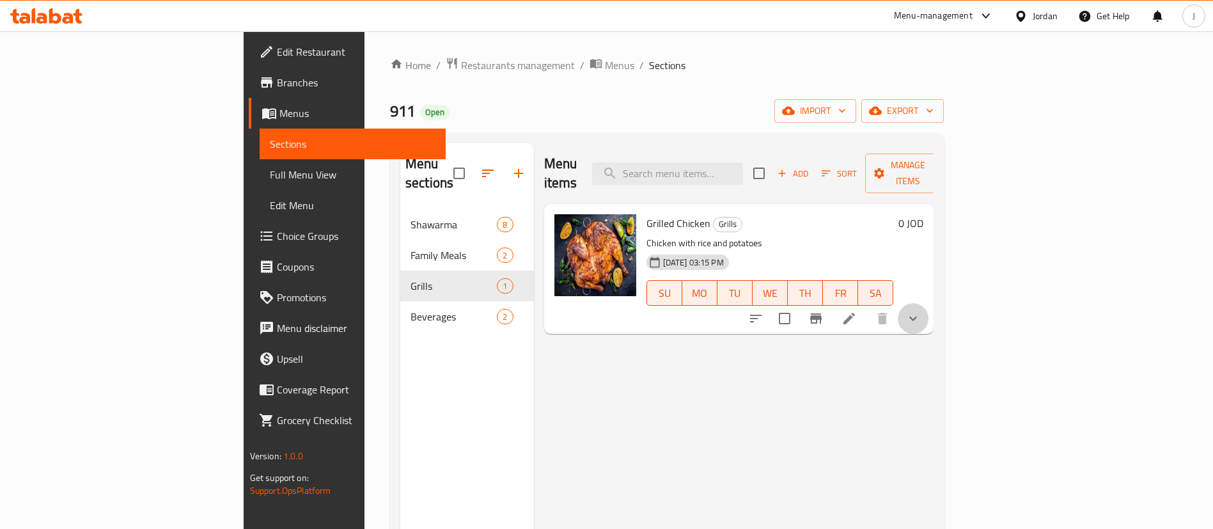
click at [928, 303] on button "show more" at bounding box center [912, 318] width 31 height 31
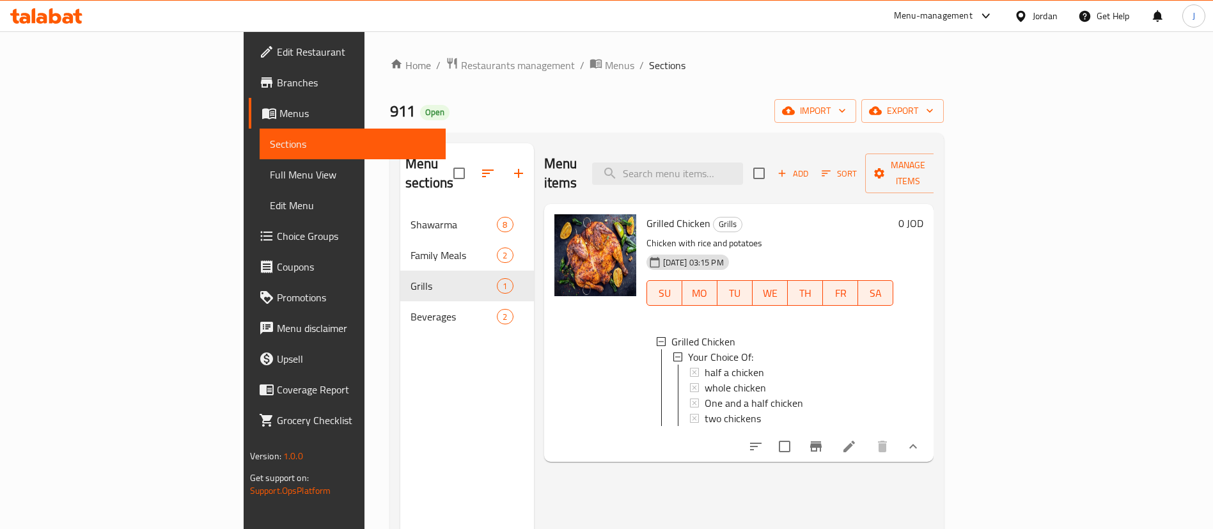
click at [277, 45] on span "Edit Restaurant" at bounding box center [356, 51] width 159 height 15
